Goal: Task Accomplishment & Management: Complete application form

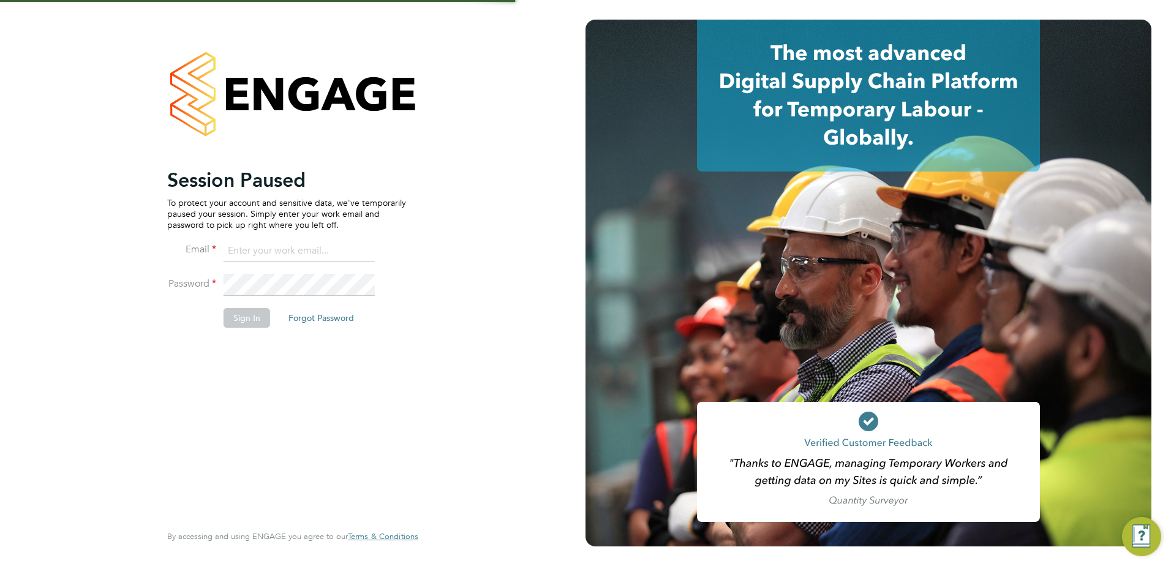
type input "jamesc@educationmattersgroup.co.uk"
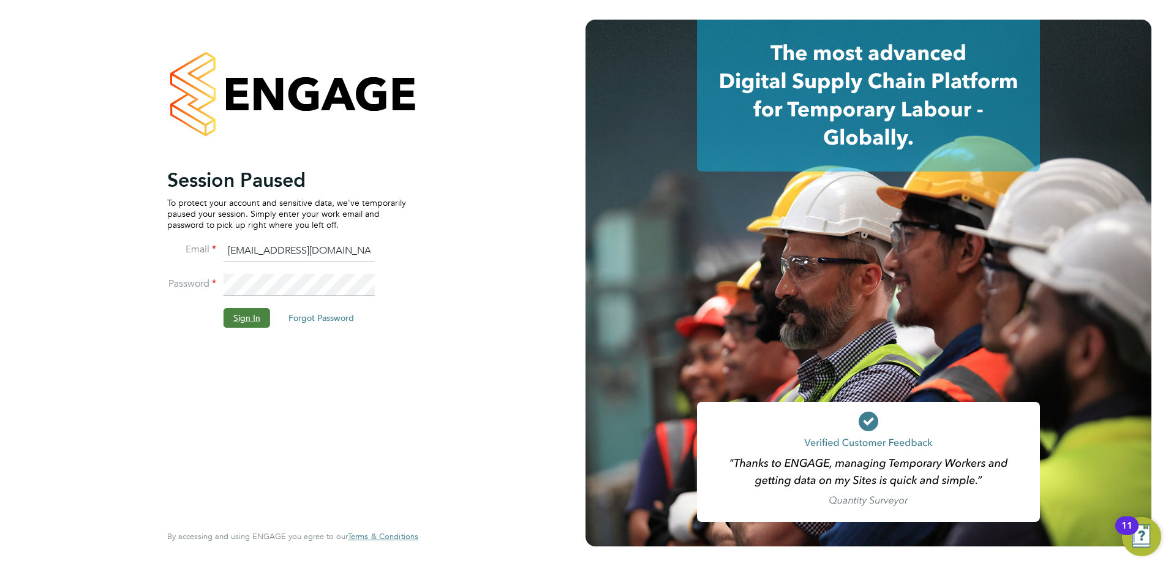
click at [245, 321] on button "Sign In" at bounding box center [247, 318] width 47 height 20
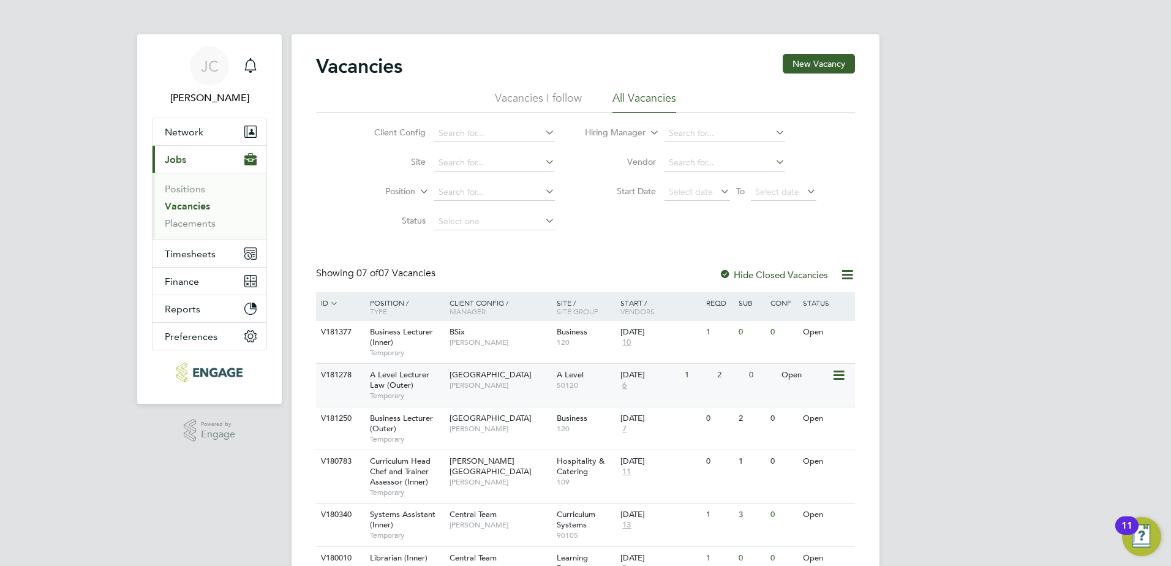
click at [487, 382] on div "Havering Sixth Form Campus [PERSON_NAME]" at bounding box center [500, 380] width 107 height 32
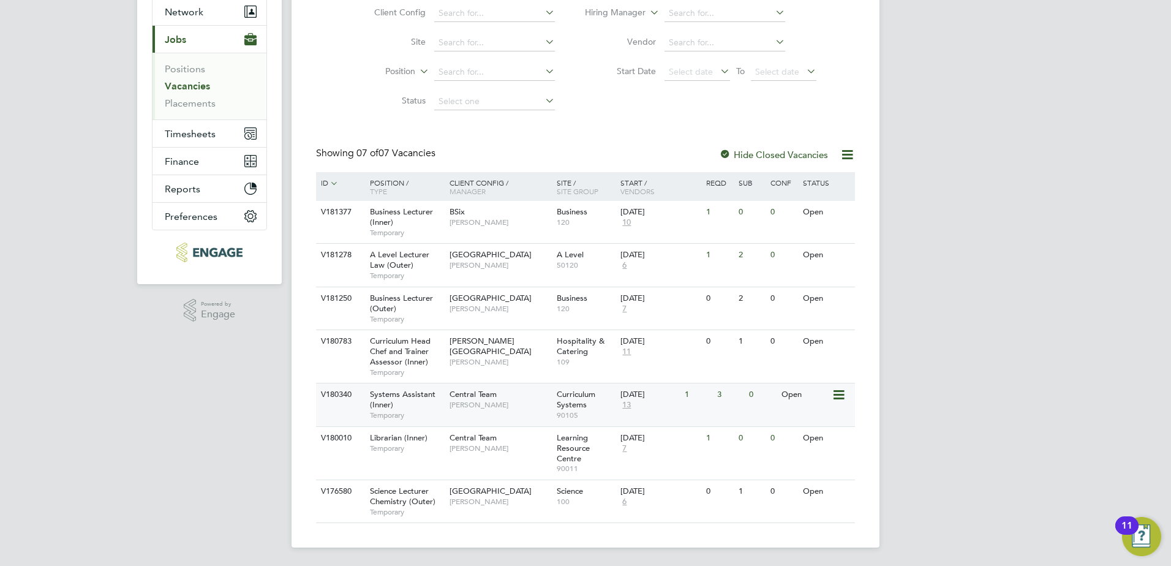
scroll to position [121, 0]
click at [445, 298] on div "Business Lecturer (Outer) Temporary" at bounding box center [404, 307] width 86 height 42
click at [486, 400] on span "[PERSON_NAME]" at bounding box center [500, 404] width 101 height 10
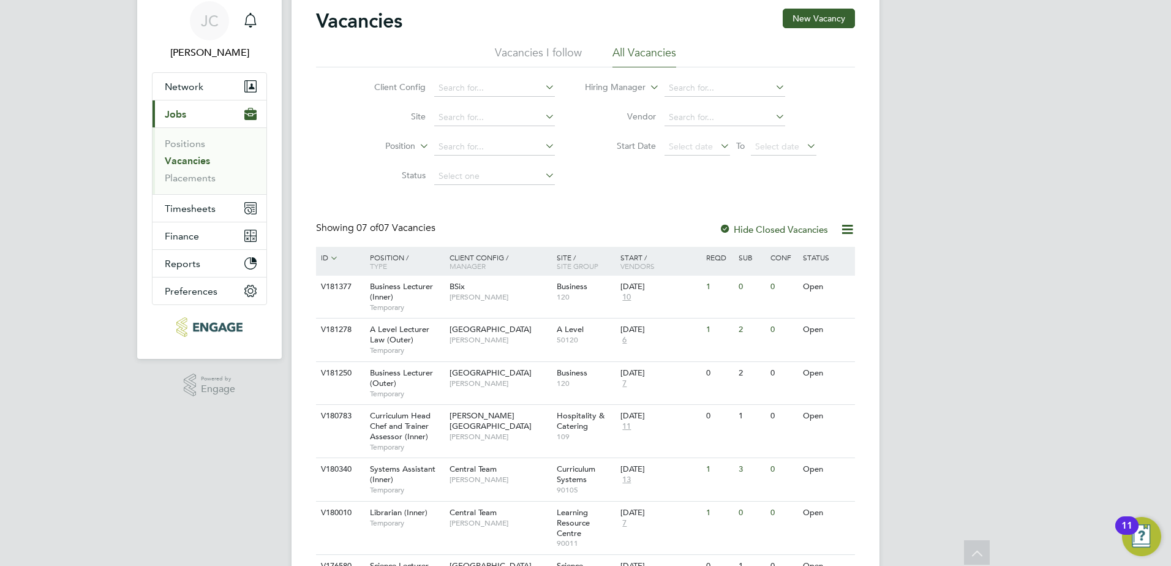
scroll to position [0, 0]
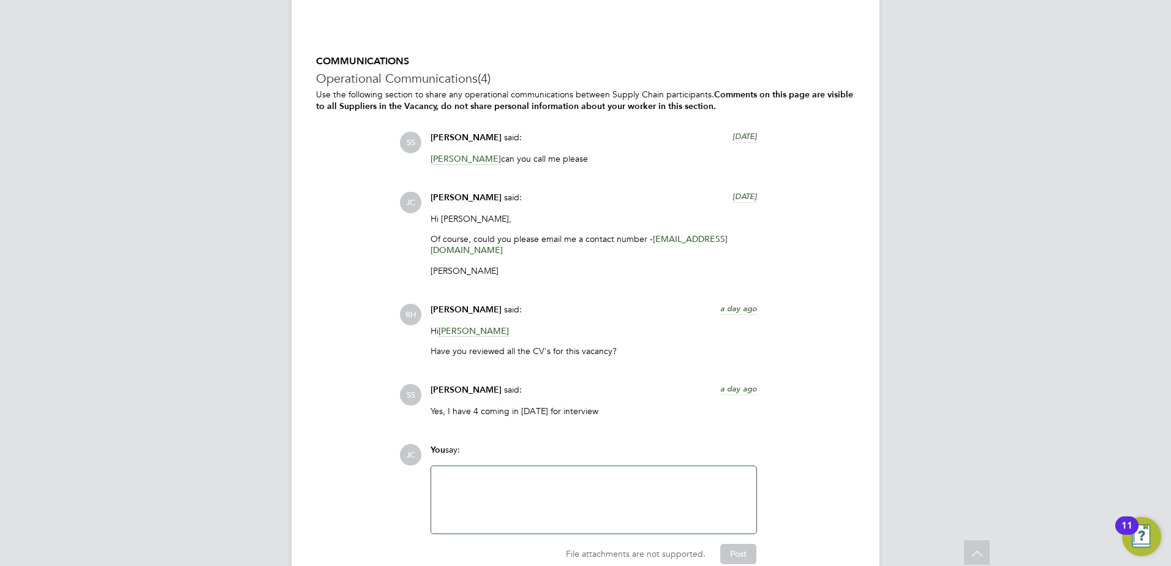
scroll to position [2521, 0]
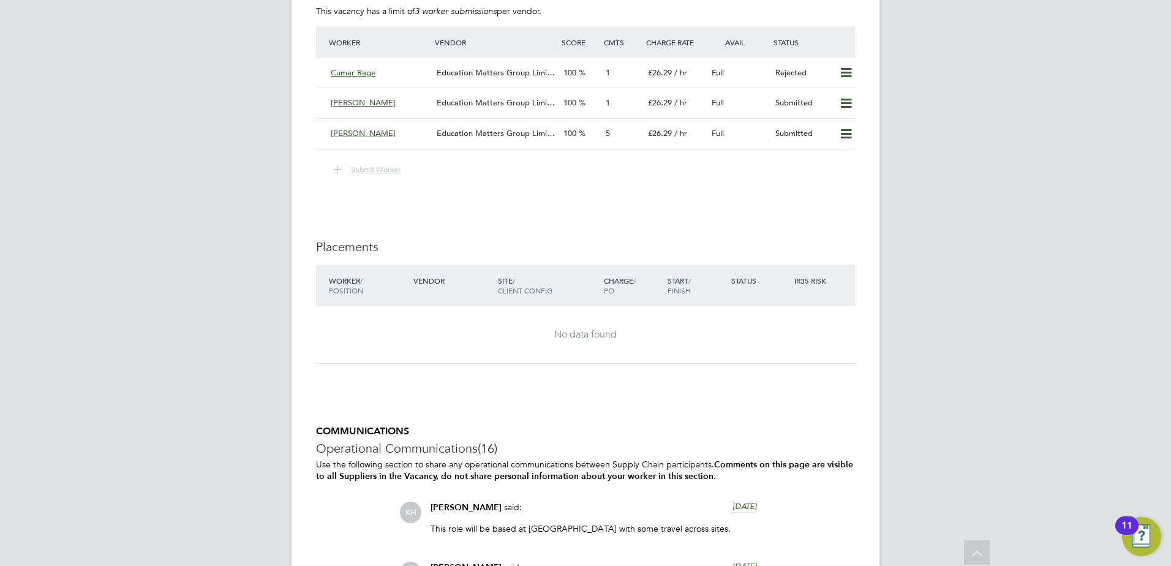
scroll to position [1708, 0]
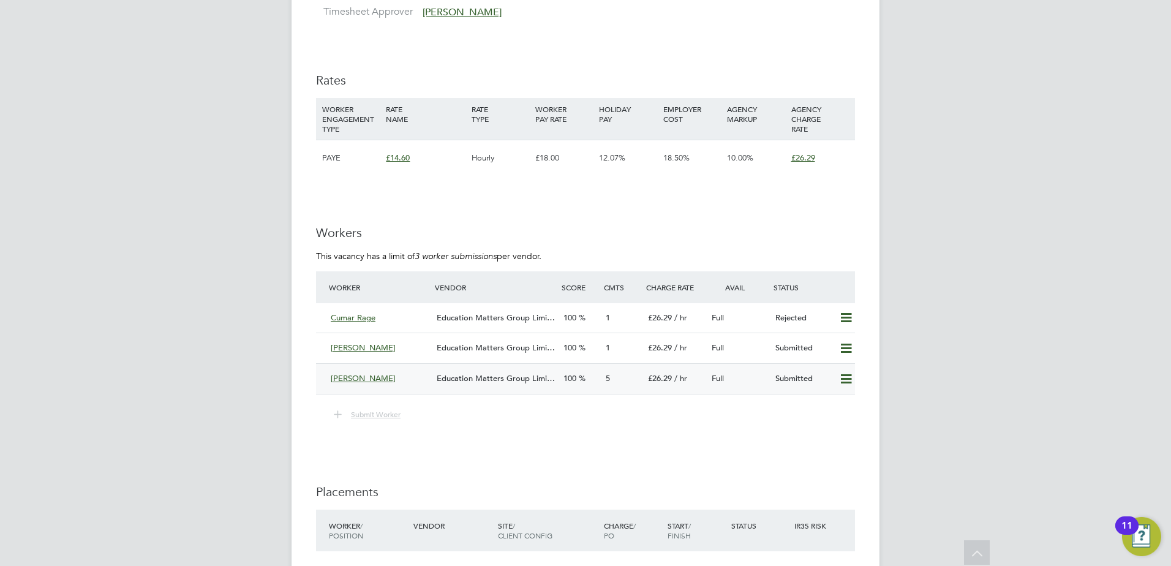
click at [473, 374] on span "Education Matters Group Limi…" at bounding box center [496, 378] width 118 height 10
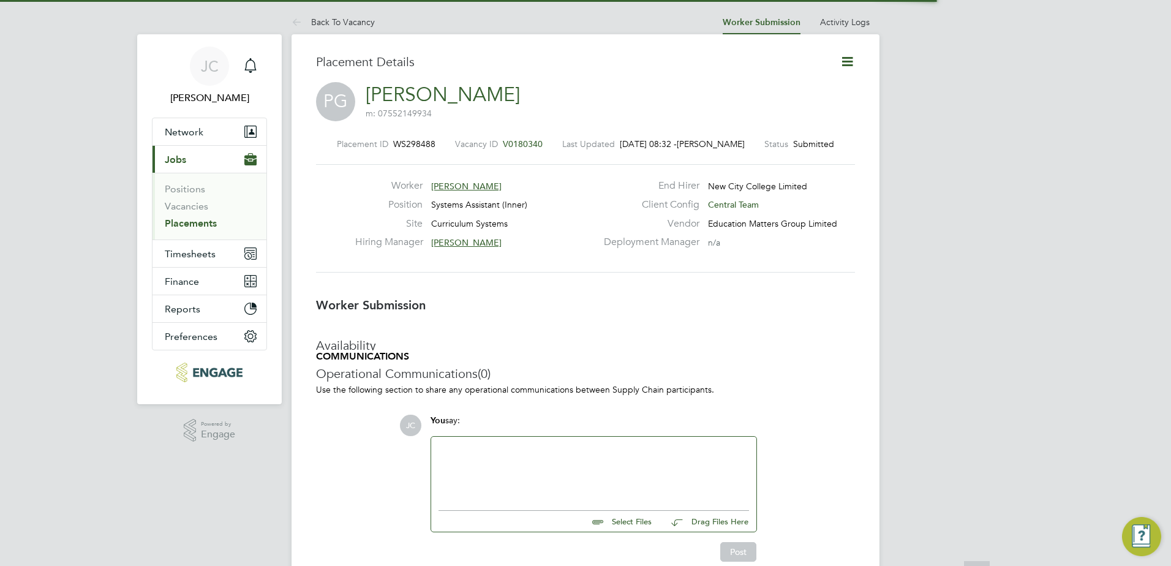
scroll to position [36, 86]
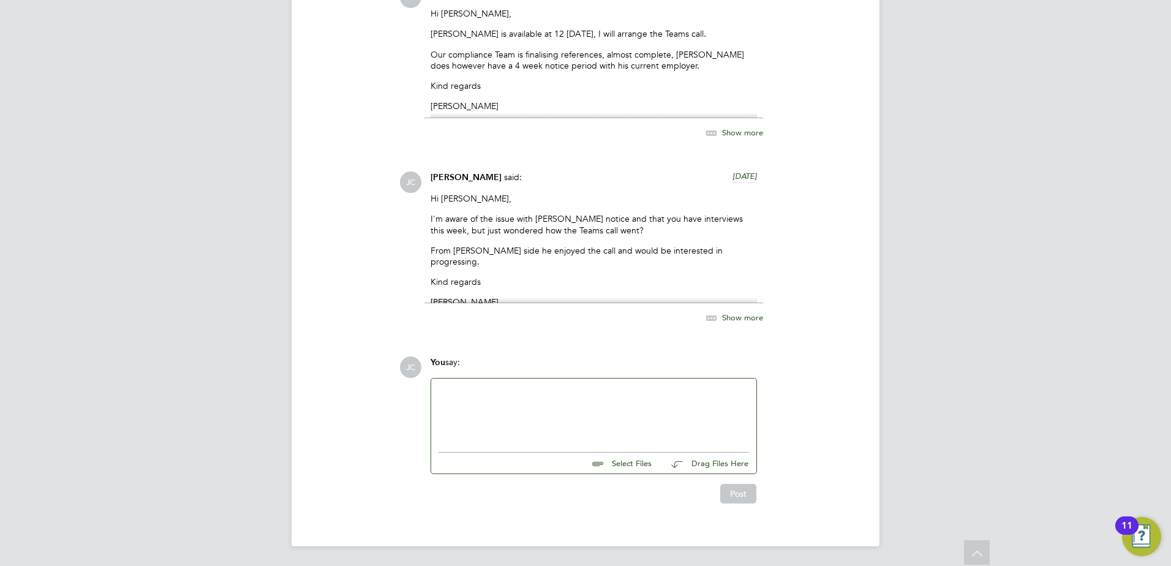
click at [486, 388] on div at bounding box center [594, 412] width 311 height 53
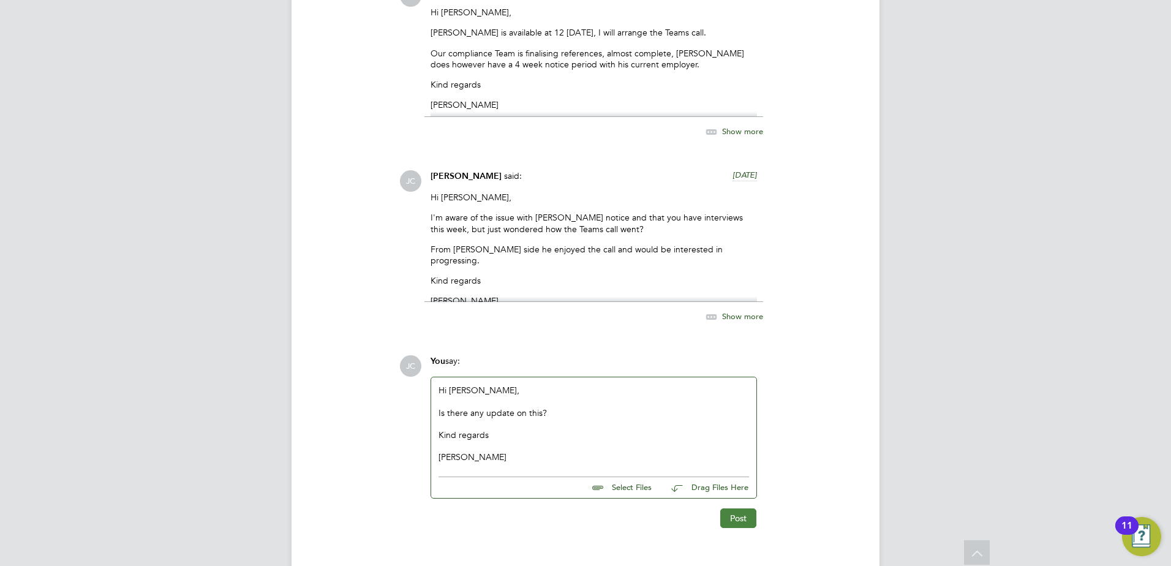
click at [744, 521] on button "Post" at bounding box center [738, 518] width 36 height 20
